Goal: Information Seeking & Learning: Learn about a topic

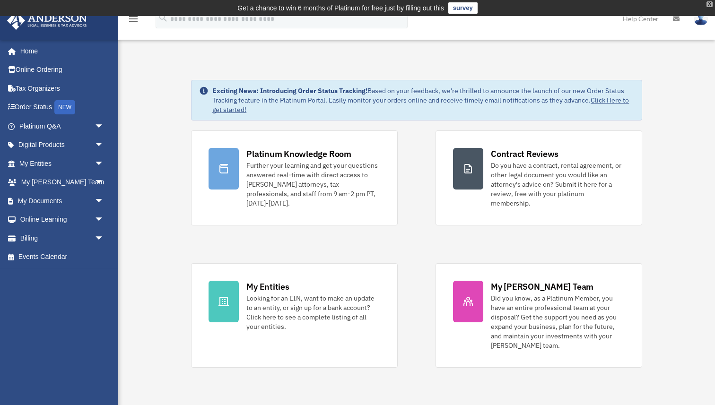
click at [709, 5] on div "X" at bounding box center [709, 4] width 6 height 6
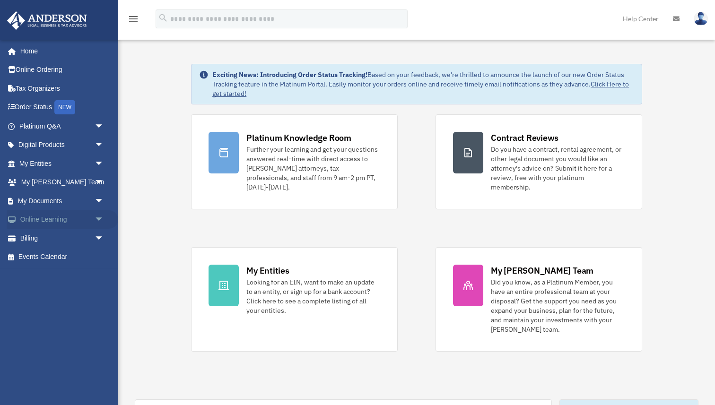
click at [99, 219] on span "arrow_drop_down" at bounding box center [104, 219] width 19 height 19
click at [46, 237] on link "Courses" at bounding box center [65, 238] width 105 height 19
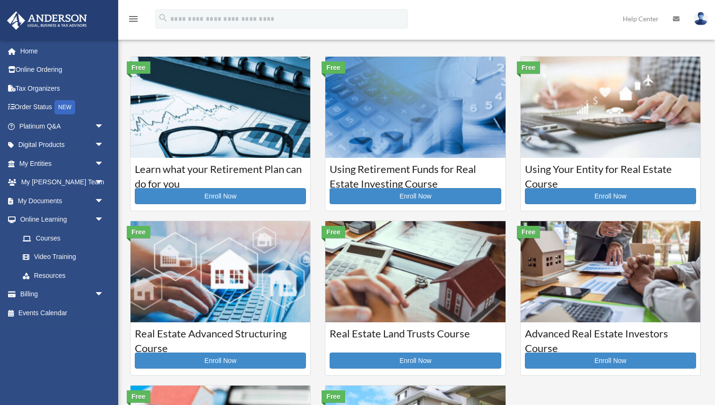
scroll to position [5, 0]
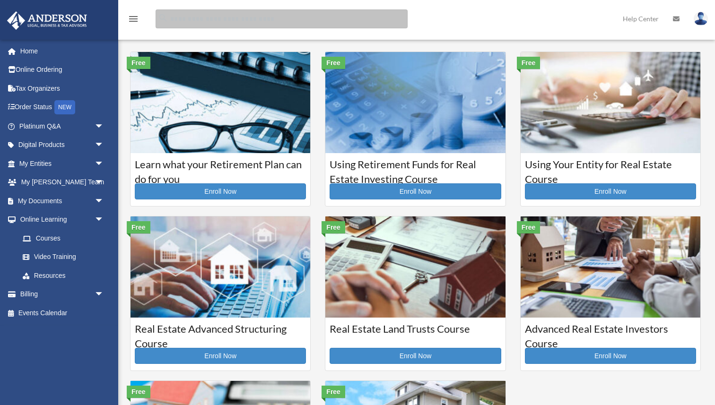
click at [260, 22] on input "search" at bounding box center [282, 18] width 252 height 19
paste input "**********"
type input "**********"
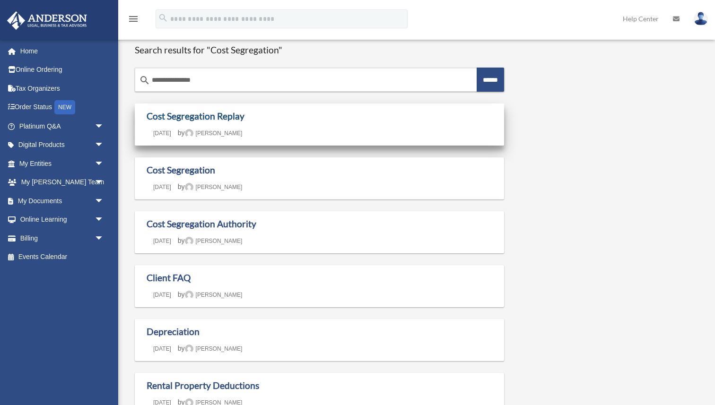
click at [230, 117] on link "Cost Segregation Replay" at bounding box center [196, 116] width 98 height 11
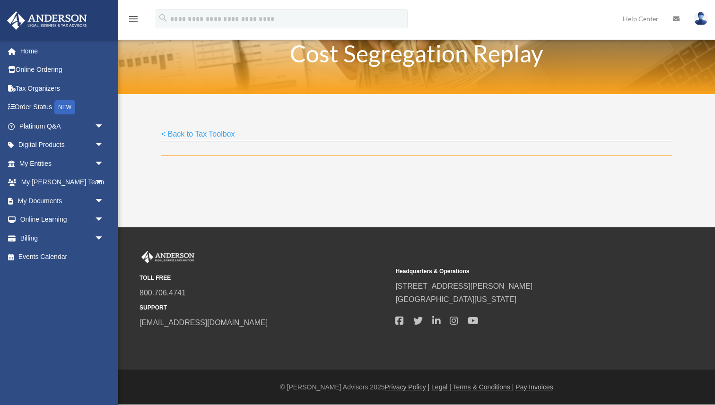
click at [221, 132] on link "< Back to Tax Toolbox" at bounding box center [198, 136] width 74 height 13
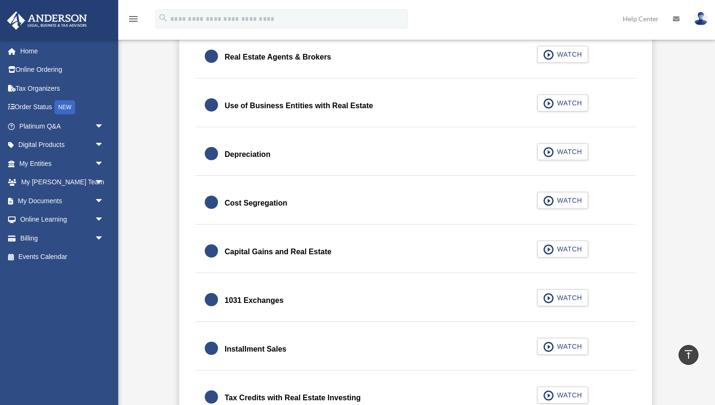
scroll to position [885, 0]
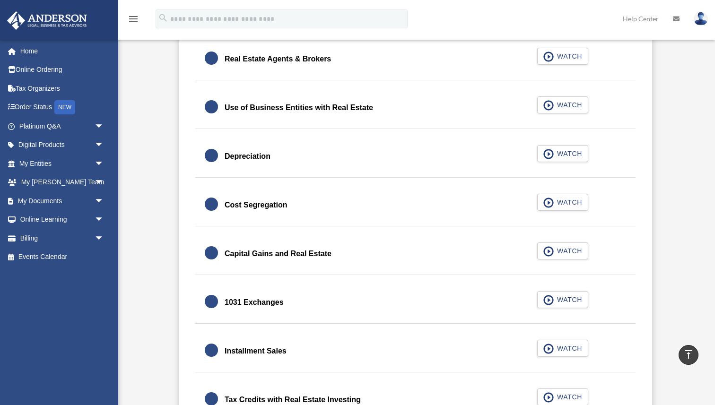
click at [276, 204] on div "Cost Segregation" at bounding box center [256, 205] width 62 height 13
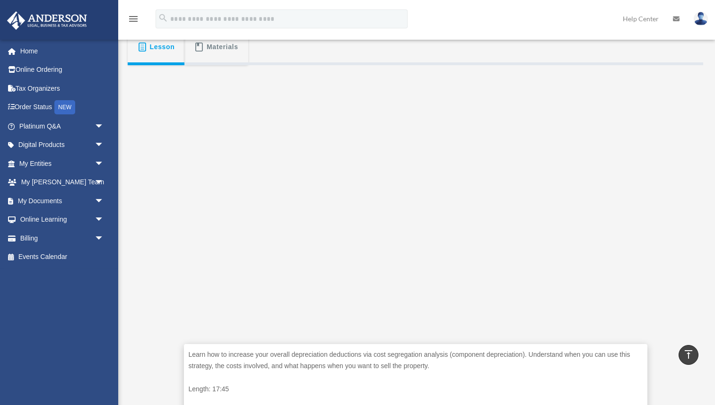
scroll to position [167, 0]
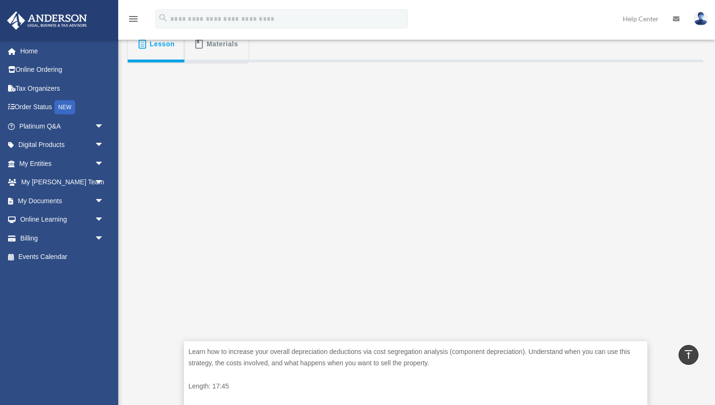
click at [680, 191] on div "Learn how to increase your overall depreciation deductions via cost segregation…" at bounding box center [415, 241] width 575 height 359
click at [270, 355] on p "Learn how to increase your overall depreciation deductions via cost segregation…" at bounding box center [416, 357] width 454 height 23
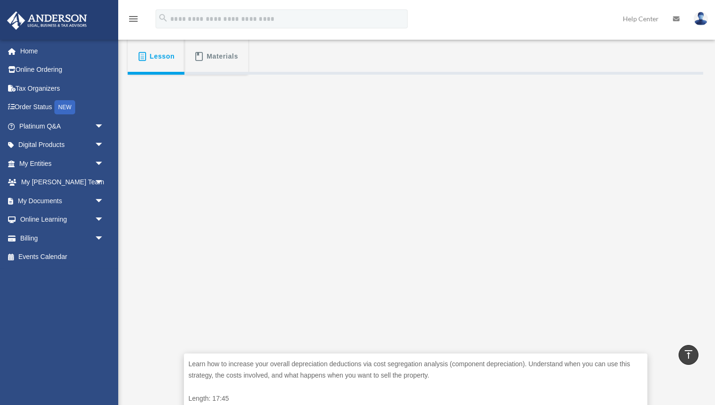
scroll to position [157, 0]
click at [42, 85] on link "Tax Organizers" at bounding box center [63, 88] width 112 height 19
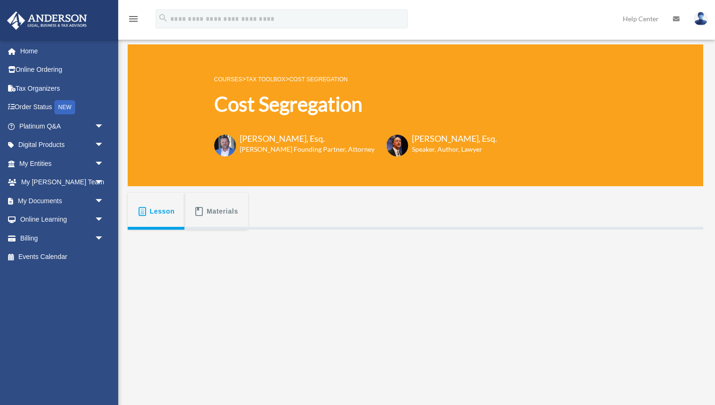
scroll to position [157, 0]
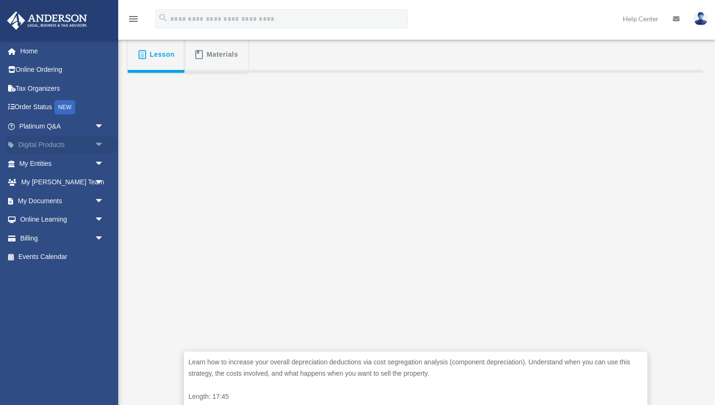
click at [101, 148] on span "arrow_drop_down" at bounding box center [104, 145] width 19 height 19
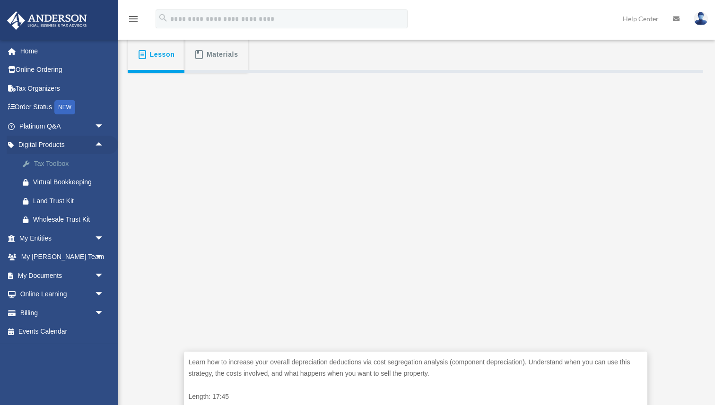
click at [67, 165] on div "Tax Toolbox" at bounding box center [69, 164] width 73 height 12
